Goal: Information Seeking & Learning: Find specific fact

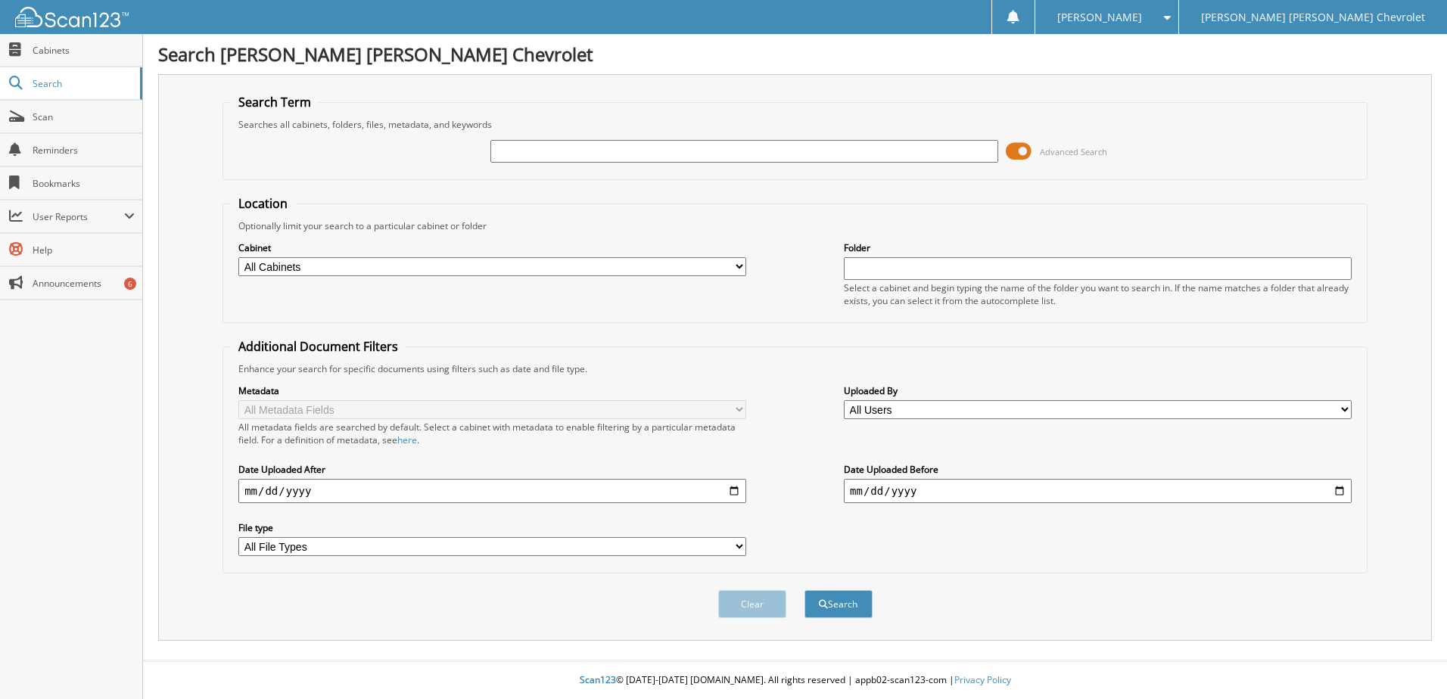
click at [550, 155] on input "text" at bounding box center [744, 151] width 508 height 23
click at [589, 154] on input "text" at bounding box center [744, 151] width 508 height 23
type input "690196A"
click at [726, 267] on select "All Cabinets ACCOUNTS PAYABLE [PERSON_NAME] CAR DEALS CASH RECEIPTS CHEVY OPEN …" at bounding box center [492, 266] width 508 height 19
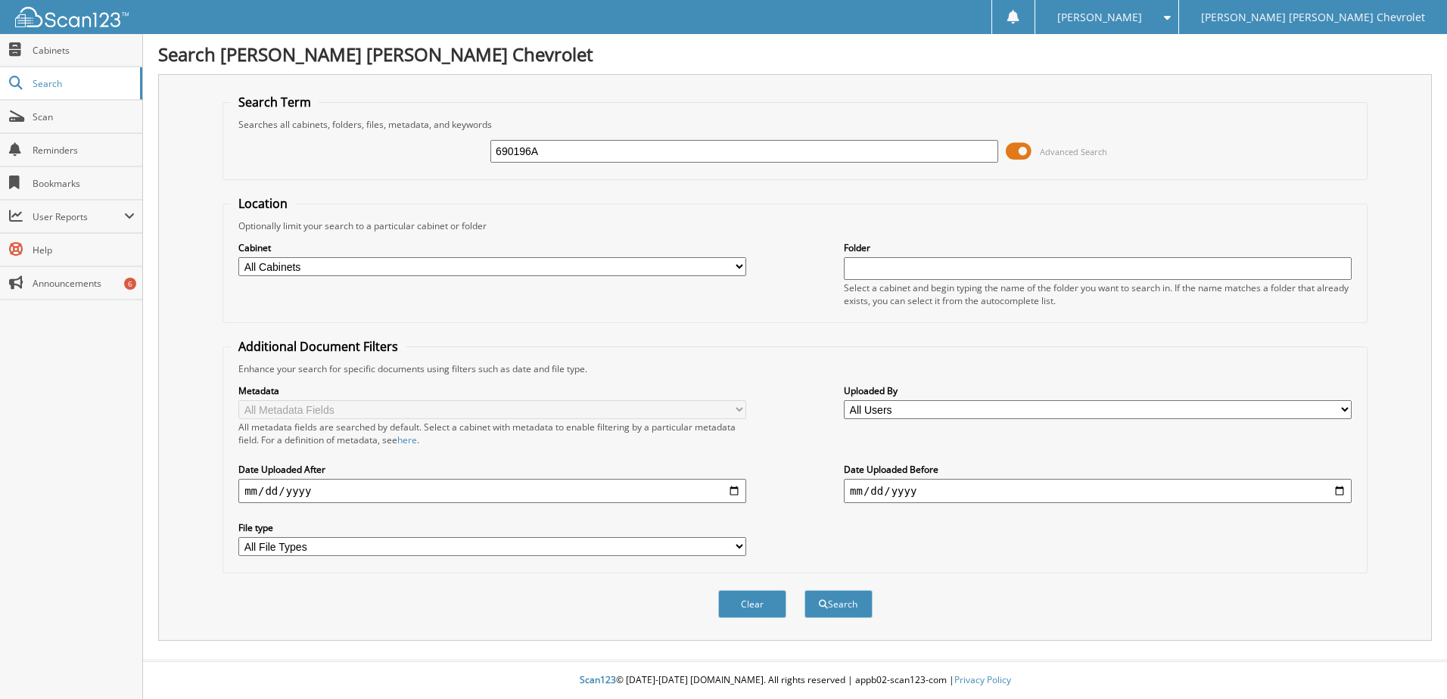
select select "21491"
click at [238, 257] on select "All Cabinets ACCOUNTS PAYABLE ANN CAR DEALS CASH RECEIPTS CHEVY OPEN ACCOUNT CH…" at bounding box center [492, 266] width 508 height 19
click at [855, 603] on button "Search" at bounding box center [838, 604] width 68 height 28
click at [536, 145] on input "text" at bounding box center [744, 151] width 508 height 23
type input "BRAY"
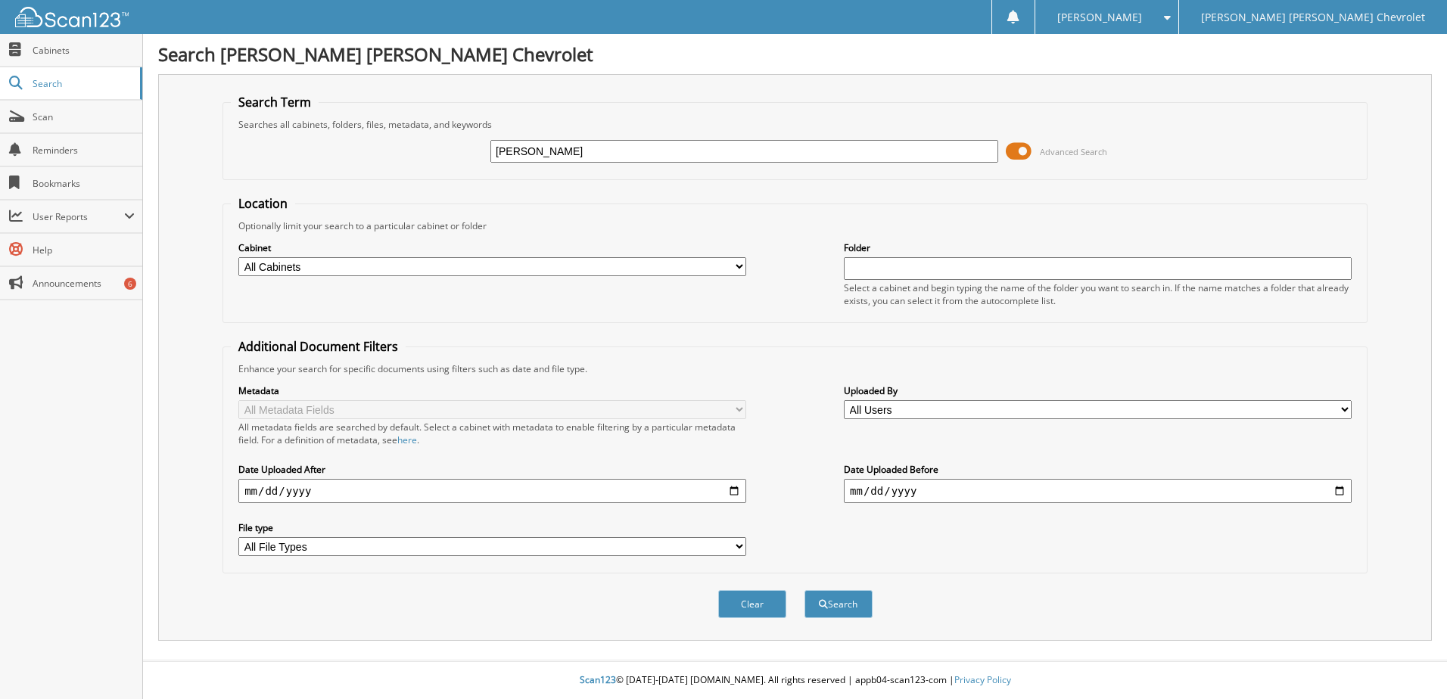
click at [744, 259] on select "All Cabinets ACCOUNTS PAYABLE [PERSON_NAME] CAR DEALS CASH RECEIPTS CHEVY OPEN …" at bounding box center [492, 266] width 508 height 19
select select "21491"
click at [238, 257] on select "All Cabinets ACCOUNTS PAYABLE [PERSON_NAME] CAR DEALS CASH RECEIPTS CHEVY OPEN …" at bounding box center [492, 266] width 508 height 19
click at [853, 602] on button "Search" at bounding box center [838, 604] width 68 height 28
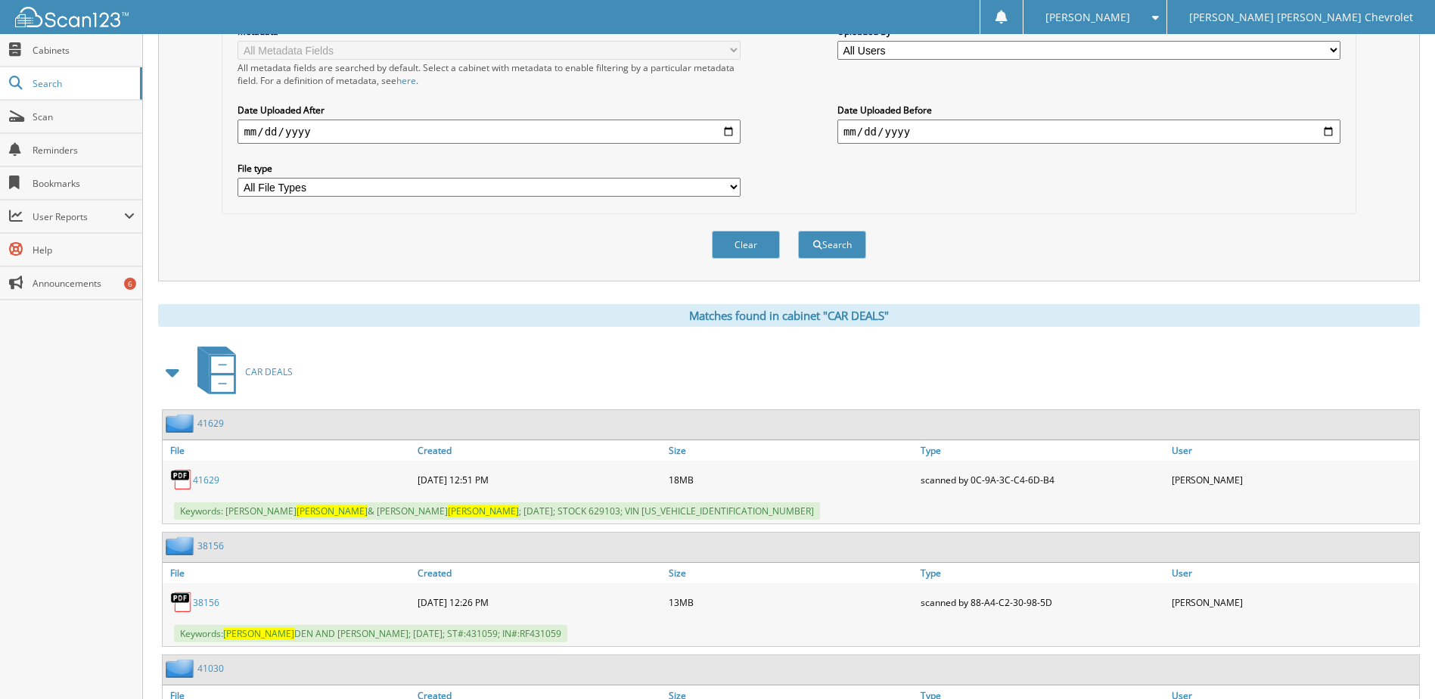
scroll to position [333, 0]
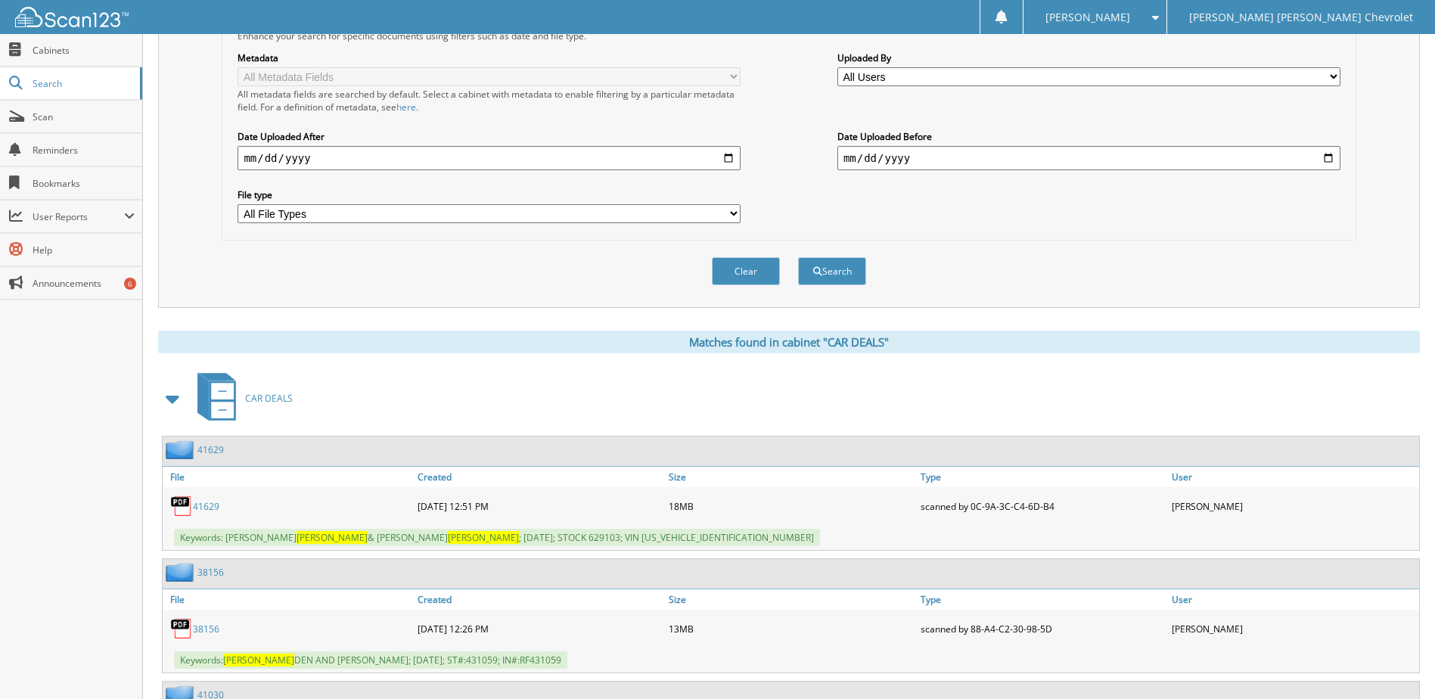
click at [205, 505] on link "41629" at bounding box center [206, 506] width 26 height 13
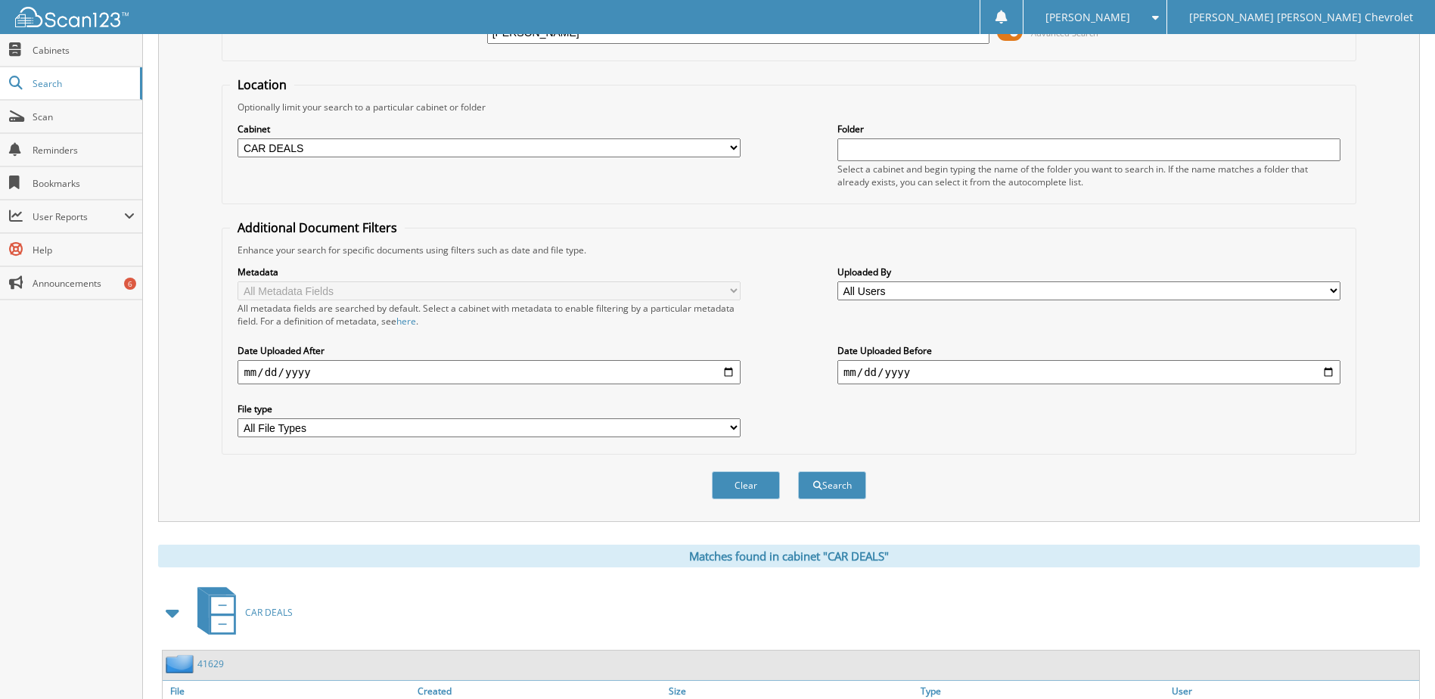
scroll to position [0, 0]
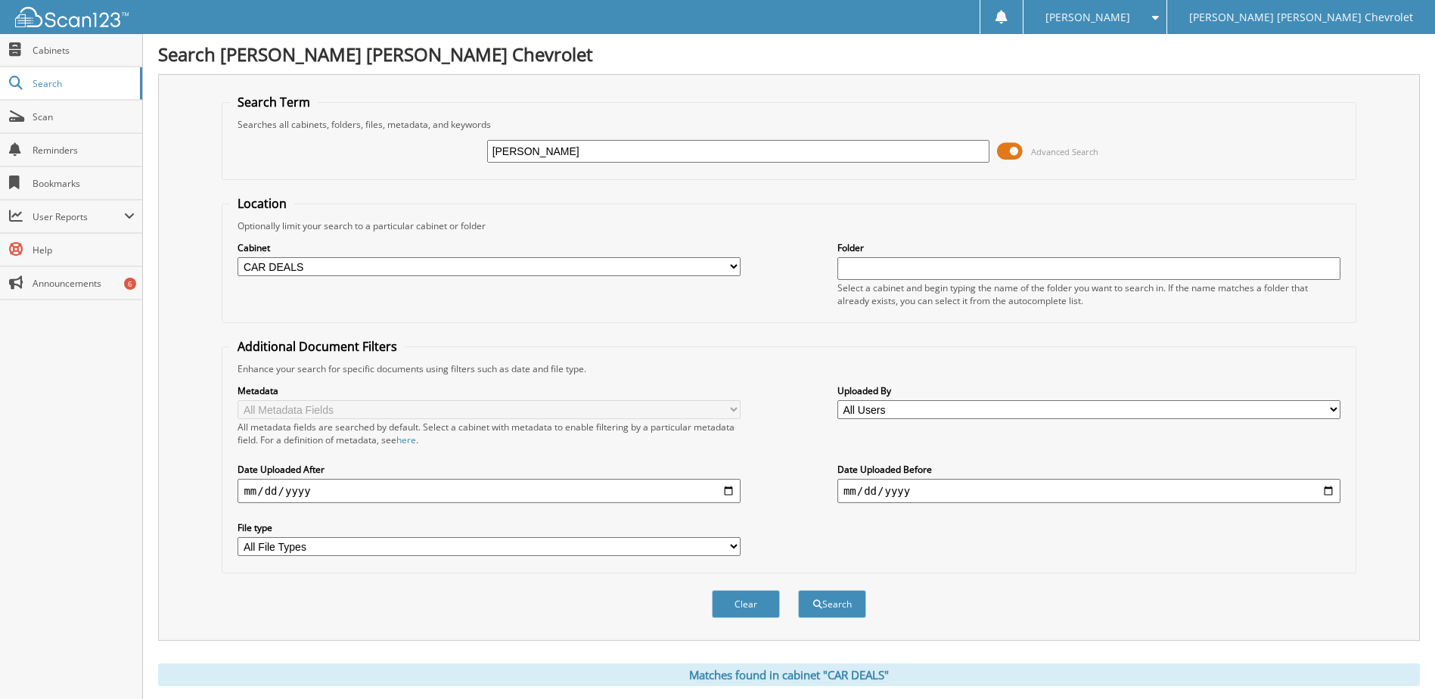
drag, startPoint x: 553, startPoint y: 151, endPoint x: 348, endPoint y: 147, distance: 205.1
click at [348, 147] on div "BRAY Advanced Search" at bounding box center [789, 151] width 1118 height 41
type input "COULTER"
click at [859, 599] on button "Search" at bounding box center [832, 604] width 68 height 28
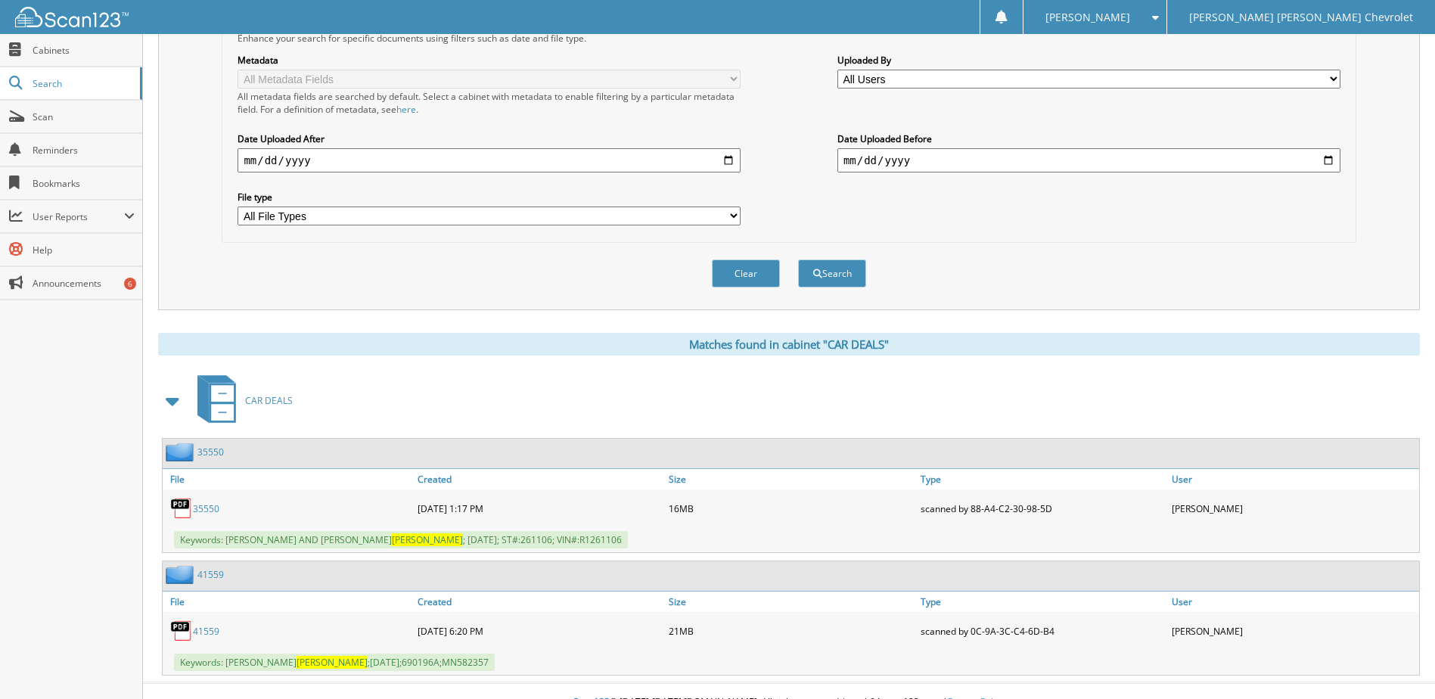
scroll to position [353, 0]
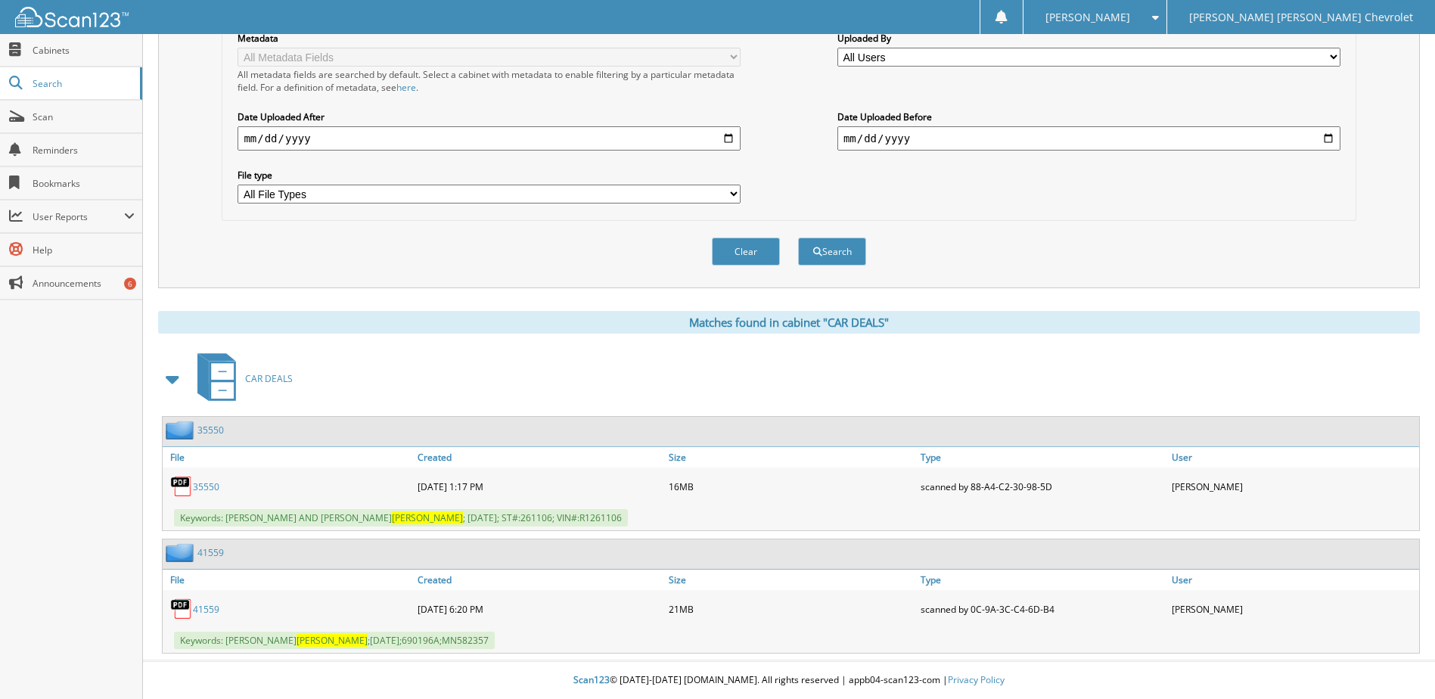
click at [201, 488] on link "35550" at bounding box center [206, 486] width 26 height 13
click at [214, 607] on link "41559" at bounding box center [206, 609] width 26 height 13
click at [213, 614] on link "41559" at bounding box center [206, 609] width 26 height 13
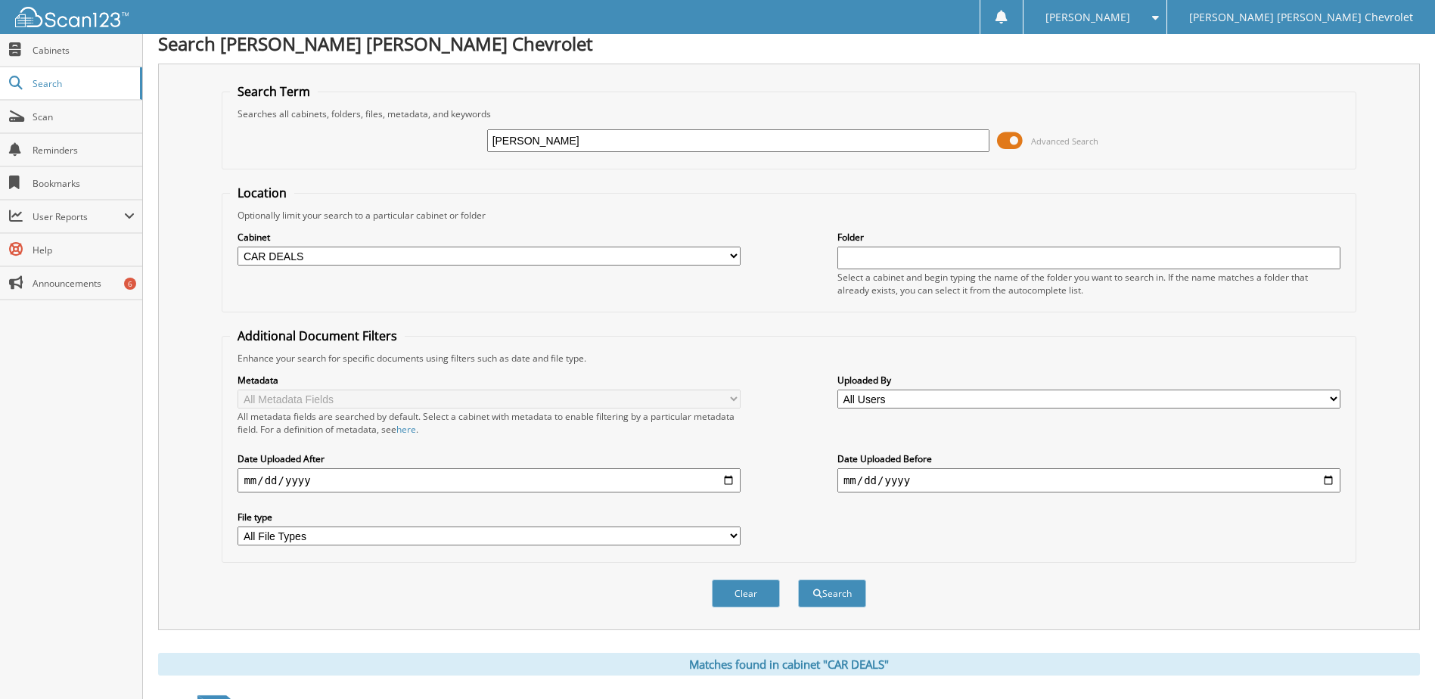
scroll to position [0, 0]
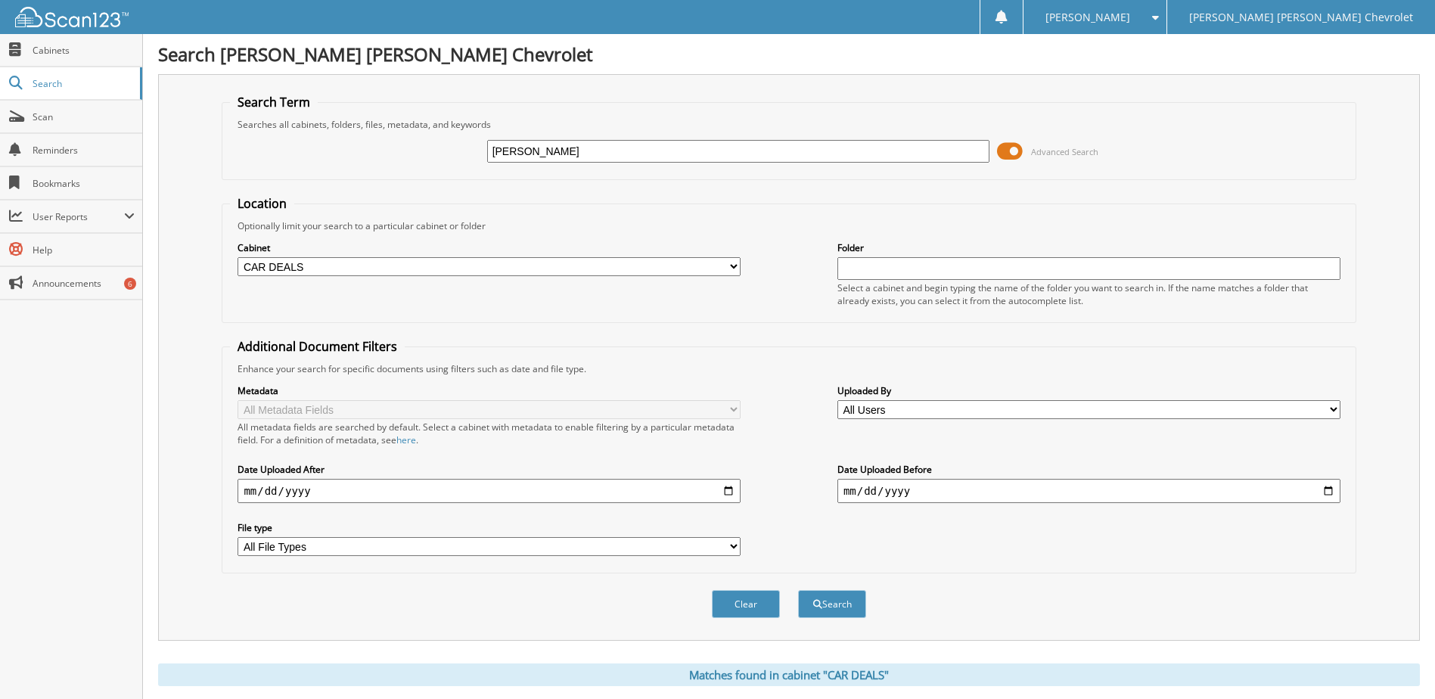
drag, startPoint x: 564, startPoint y: 151, endPoint x: 267, endPoint y: 154, distance: 297.4
click at [267, 154] on div "COULTER Advanced Search" at bounding box center [789, 151] width 1118 height 41
type input "STEPHENS"
click at [843, 602] on button "Search" at bounding box center [832, 604] width 68 height 28
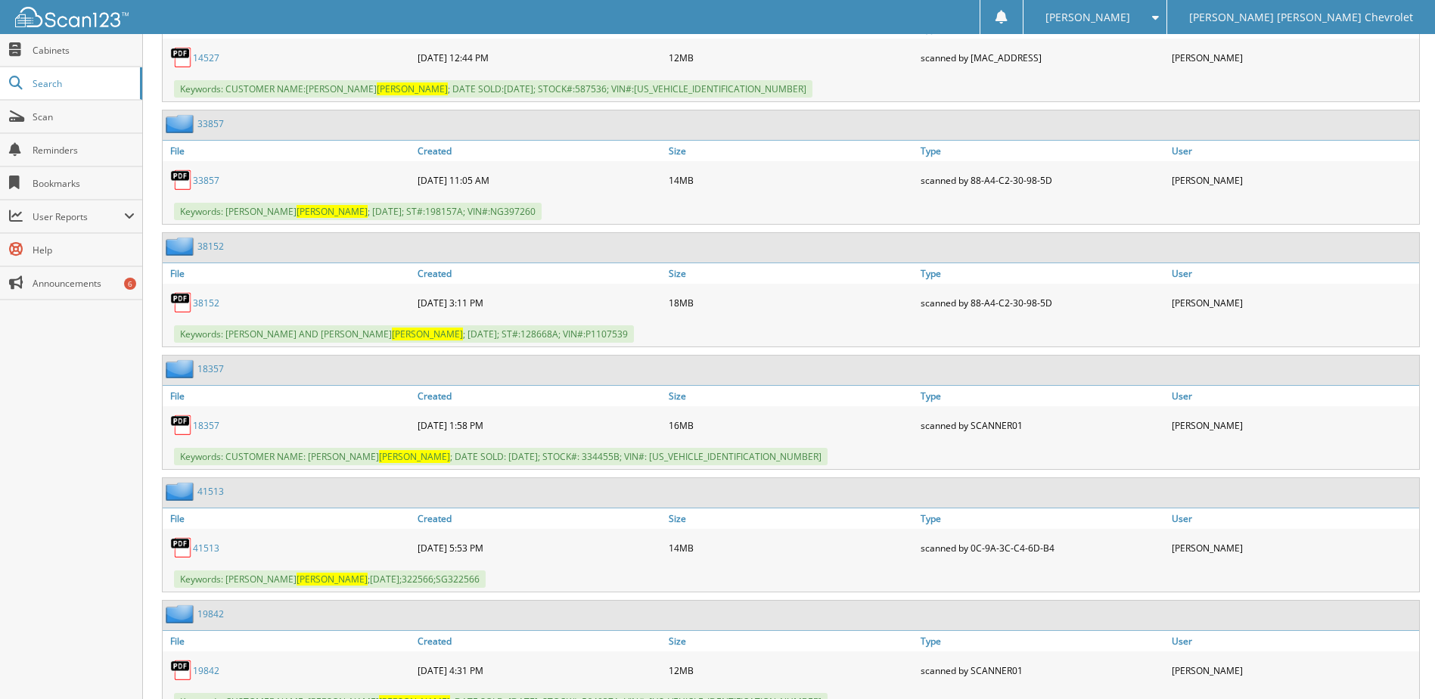
scroll to position [1389, 0]
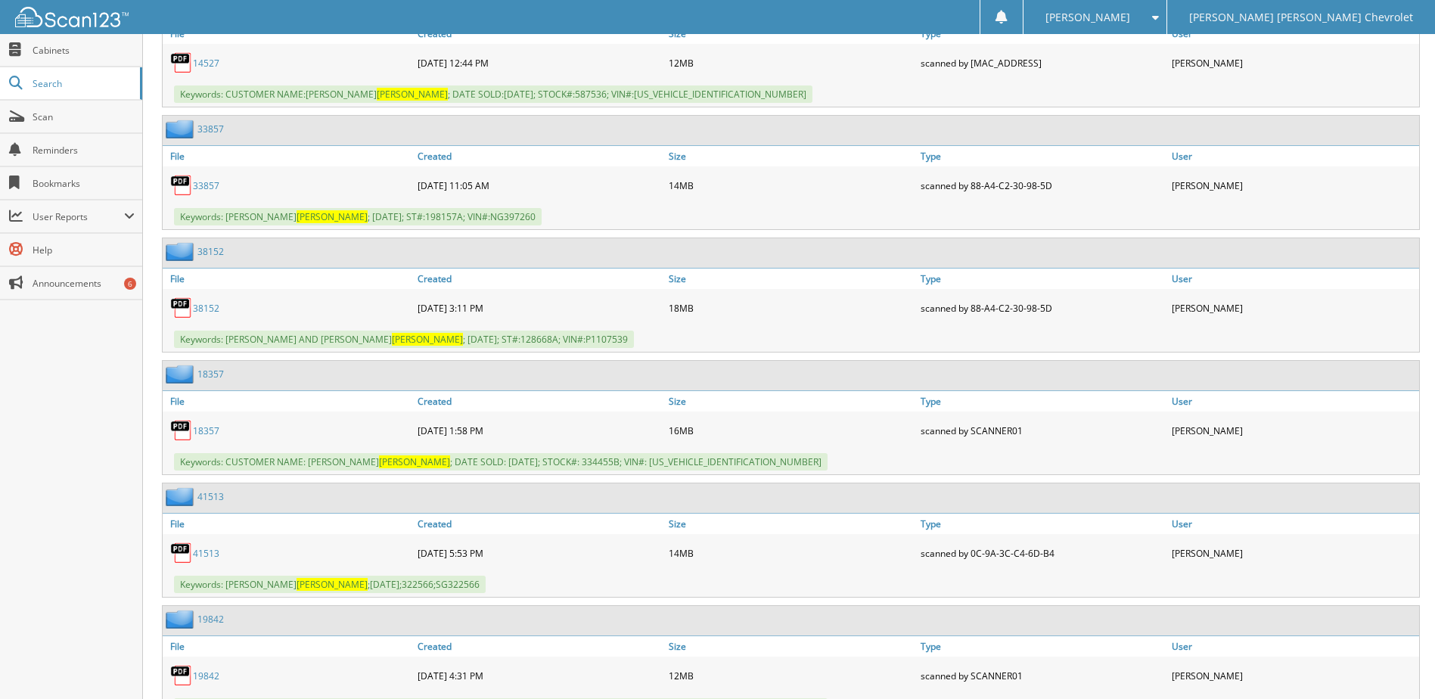
click at [199, 555] on link "41513" at bounding box center [206, 553] width 26 height 13
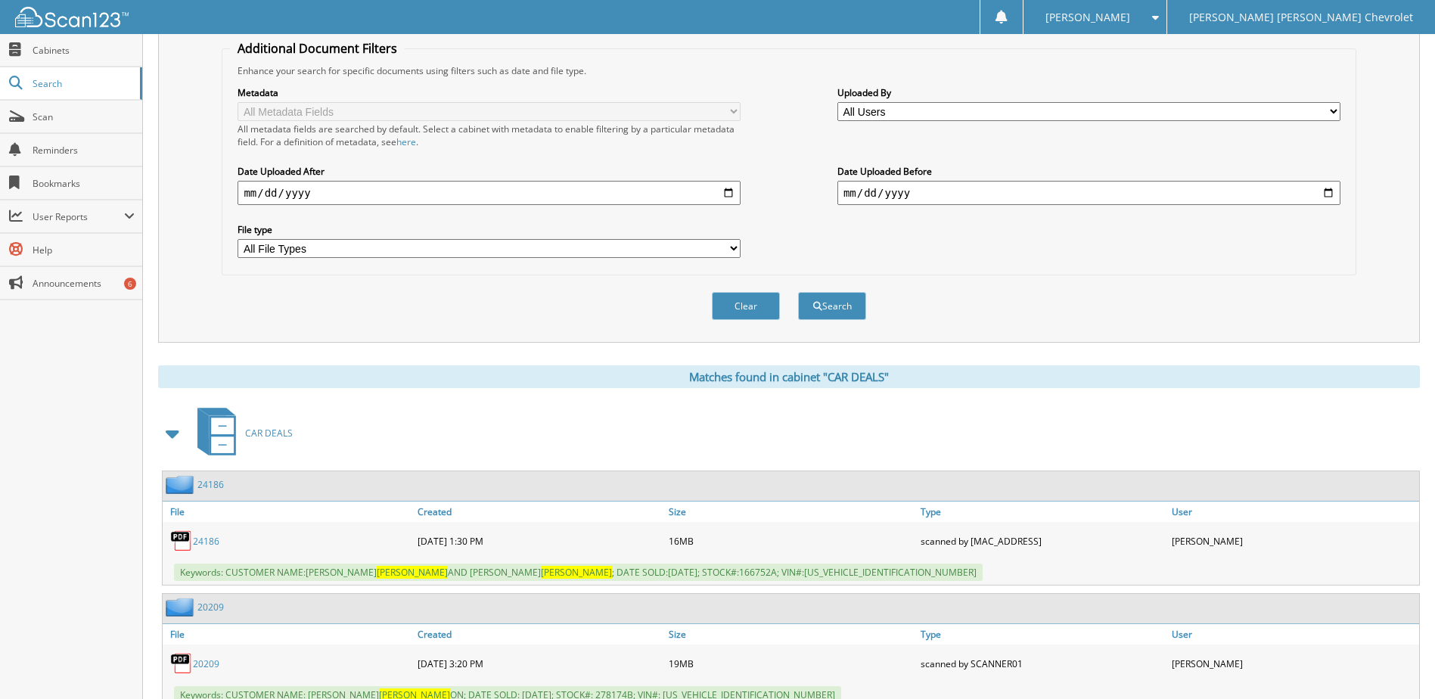
scroll to position [0, 0]
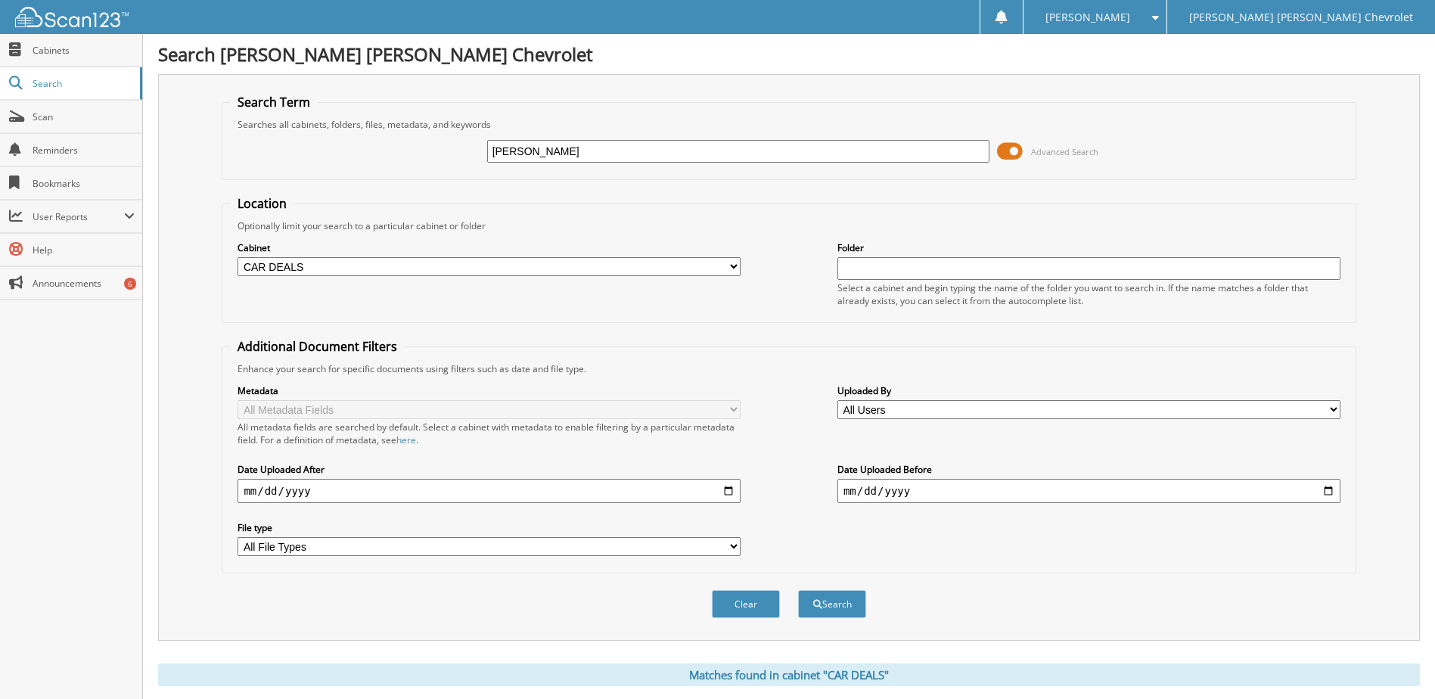
drag, startPoint x: 561, startPoint y: 154, endPoint x: 314, endPoint y: 147, distance: 246.8
click at [316, 146] on div "STEPHENS Advanced Search" at bounding box center [789, 151] width 1118 height 41
type input "[PERSON_NAME]"
click at [823, 595] on button "Search" at bounding box center [832, 604] width 68 height 28
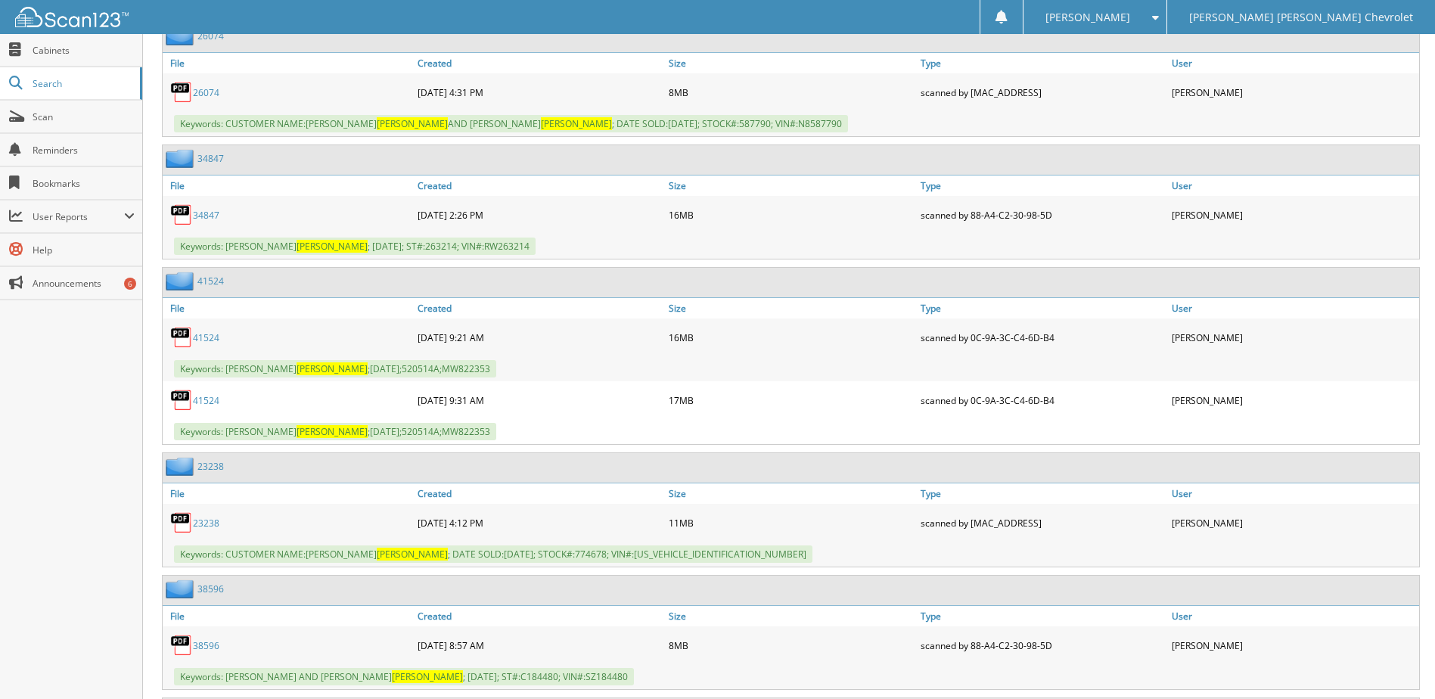
scroll to position [762, 0]
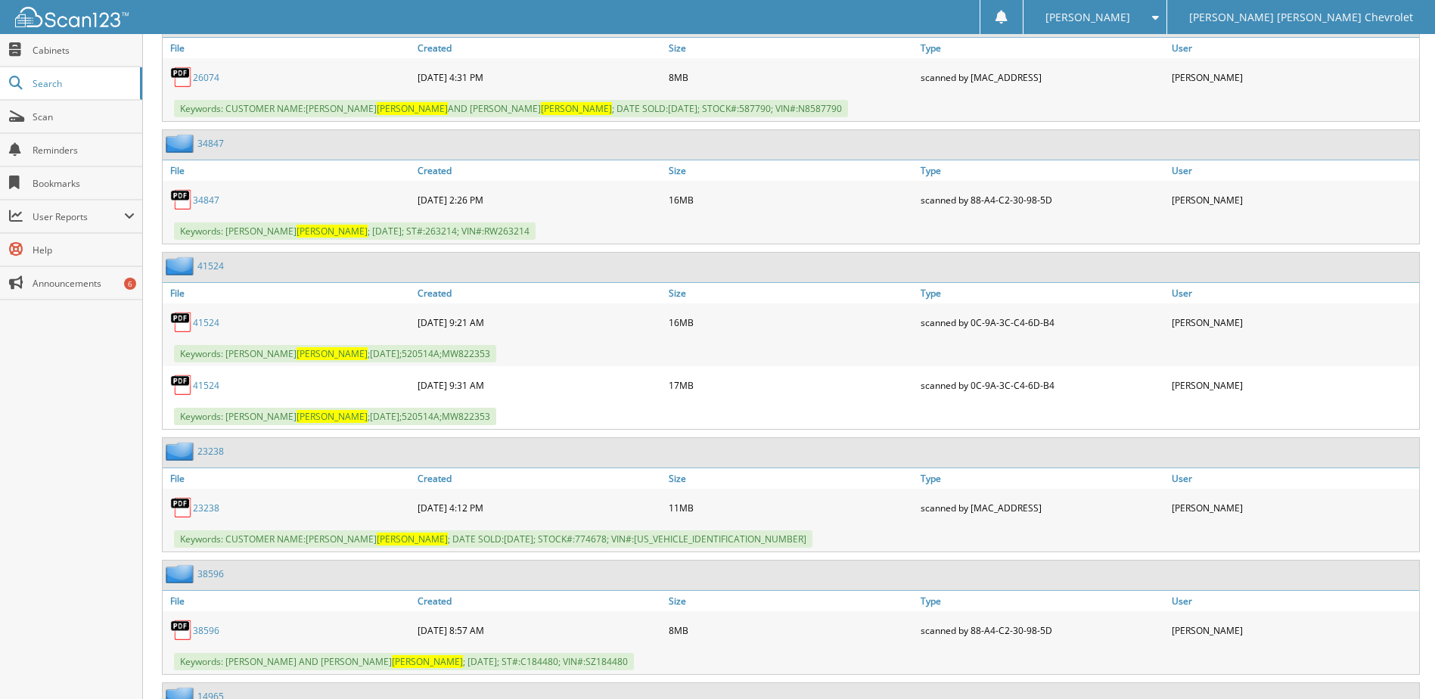
click at [207, 325] on link "41524" at bounding box center [206, 322] width 26 height 13
